Goal: Task Accomplishment & Management: Manage account settings

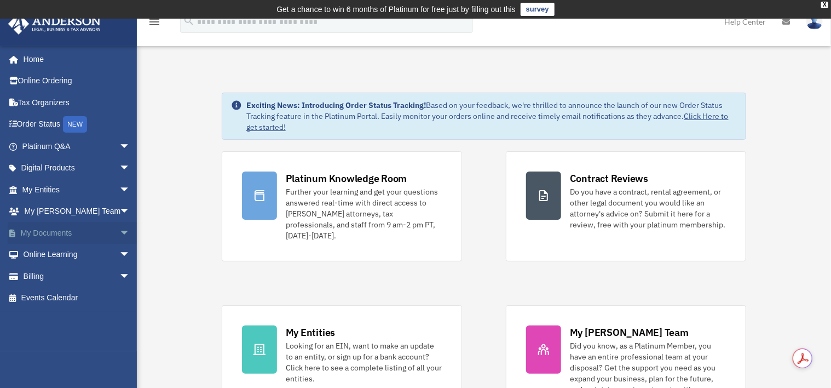
click at [42, 232] on link "My Documents arrow_drop_down" at bounding box center [77, 233] width 139 height 22
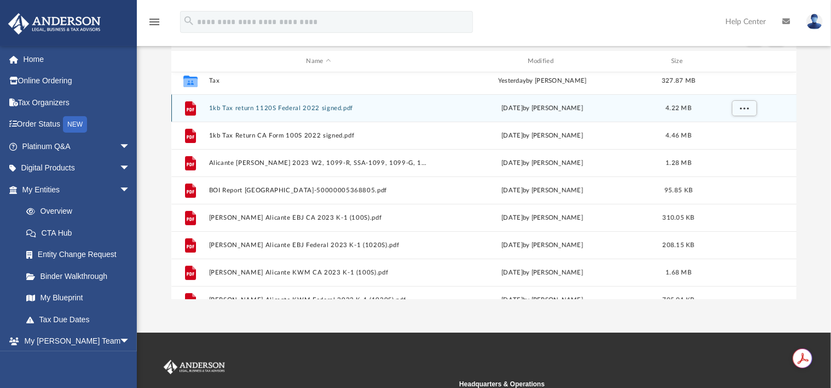
scroll to position [74, 0]
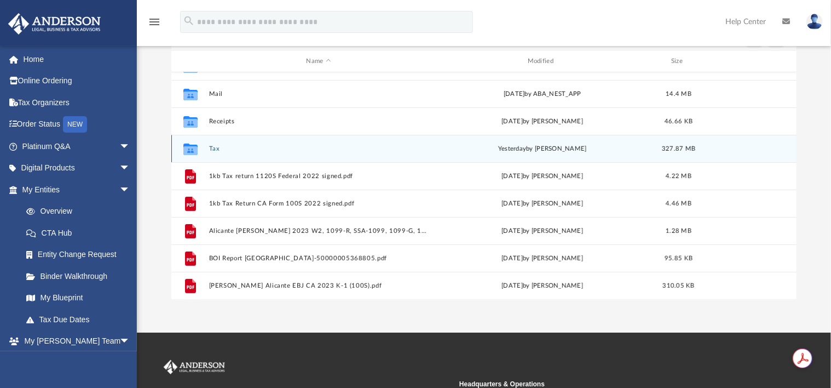
click at [214, 143] on div "Collaborated Folder Tax [DATE] by [PERSON_NAME] 327.87 MB" at bounding box center [483, 148] width 625 height 27
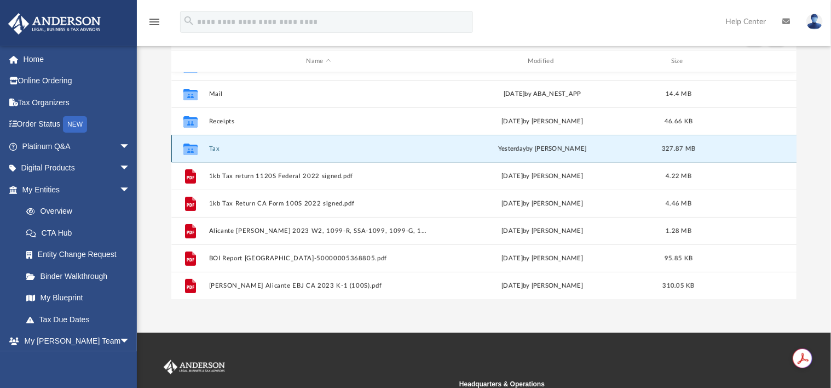
click at [215, 149] on button "Tax" at bounding box center [318, 148] width 219 height 7
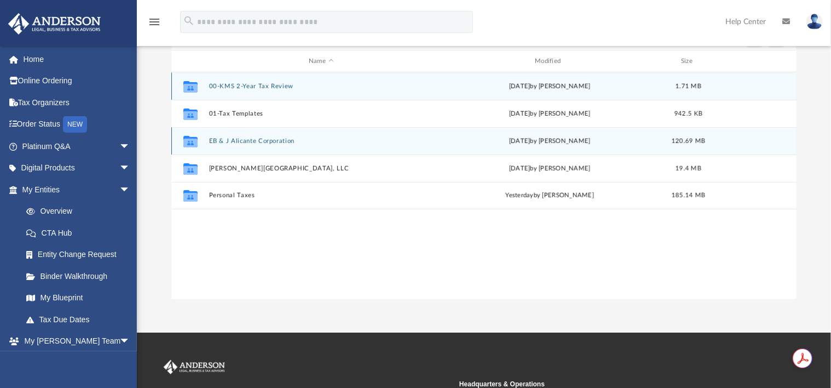
scroll to position [0, 0]
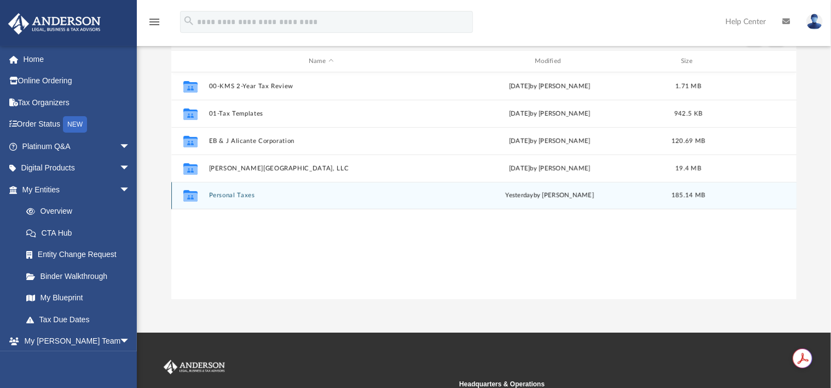
click at [243, 196] on button "Personal Taxes" at bounding box center [321, 195] width 224 height 7
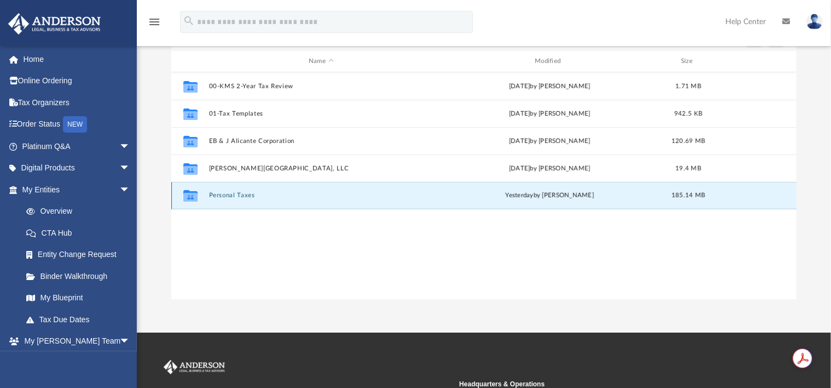
click at [243, 196] on button "Personal Taxes" at bounding box center [321, 195] width 224 height 7
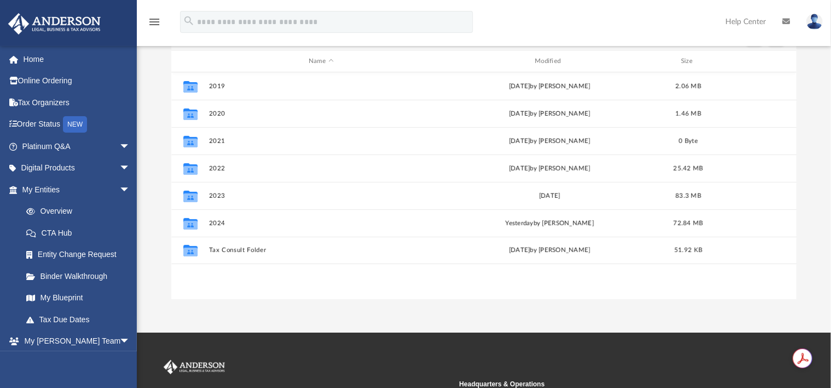
click at [814, 20] on img at bounding box center [814, 22] width 16 height 16
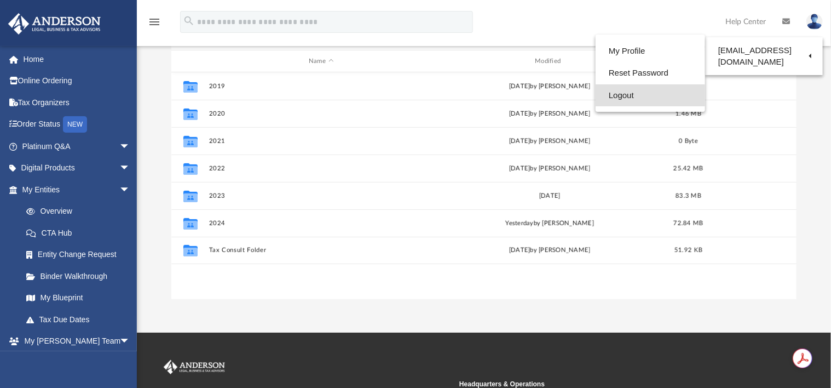
click at [622, 95] on link "Logout" at bounding box center [651, 95] width 110 height 22
